Goal: Task Accomplishment & Management: Complete application form

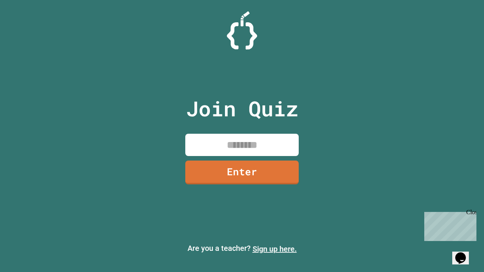
click at [275, 249] on link "Sign up here." at bounding box center [275, 249] width 44 height 9
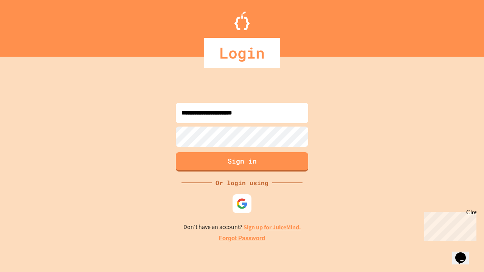
type input "**********"
